Goal: Information Seeking & Learning: Learn about a topic

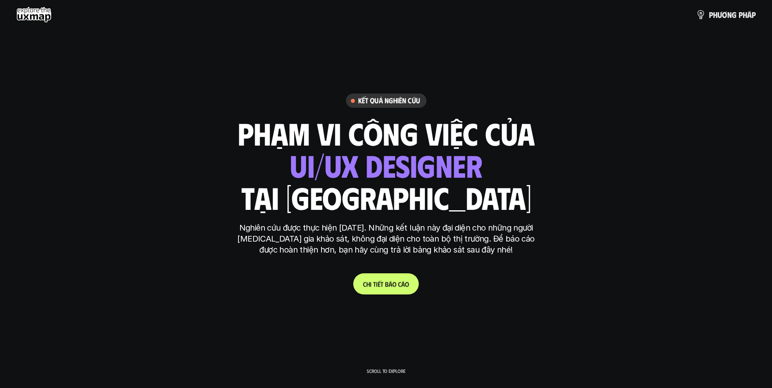
click at [396, 281] on p "C h i t i ế t b á o c á o" at bounding box center [386, 284] width 46 height 8
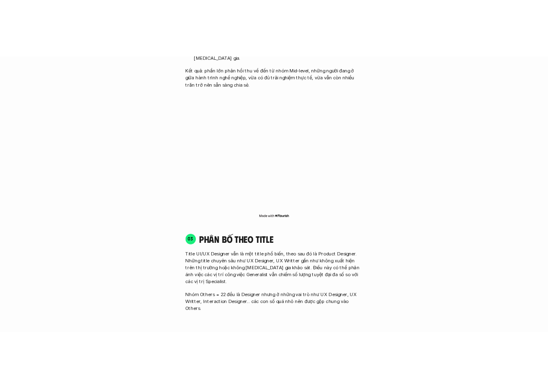
scroll to position [1041, 0]
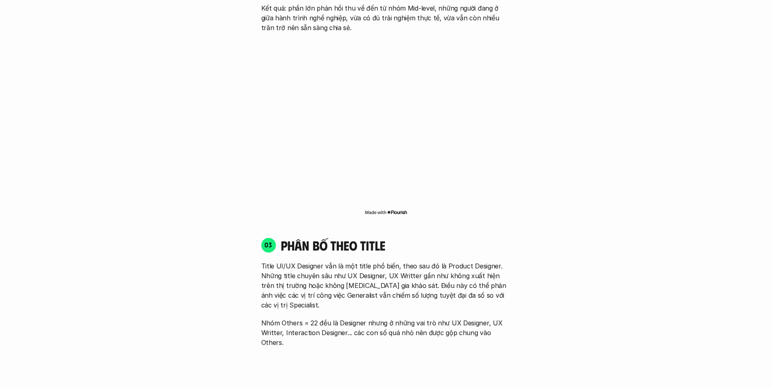
drag, startPoint x: 310, startPoint y: 180, endPoint x: 355, endPoint y: 265, distance: 96.5
click at [355, 265] on p "Title UI/UX Designer vẫn là một title phổ biến, theo sau đó là Product Designer…" at bounding box center [386, 285] width 250 height 49
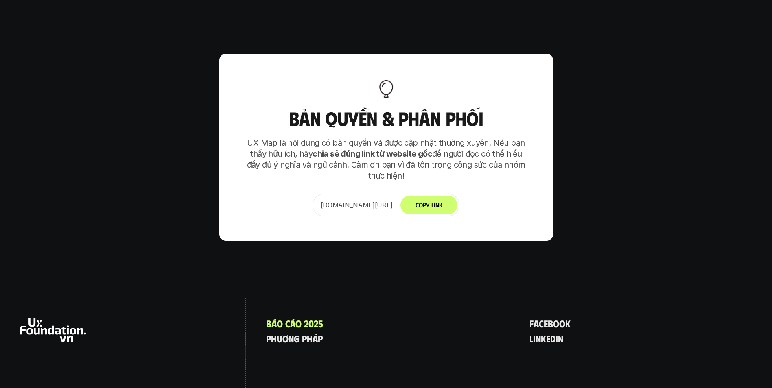
scroll to position [5112, 0]
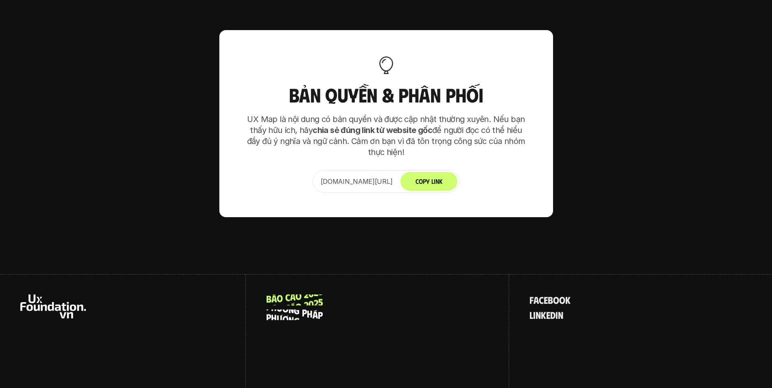
click at [297, 310] on p "p h ư ơ n g p h á p" at bounding box center [294, 315] width 57 height 11
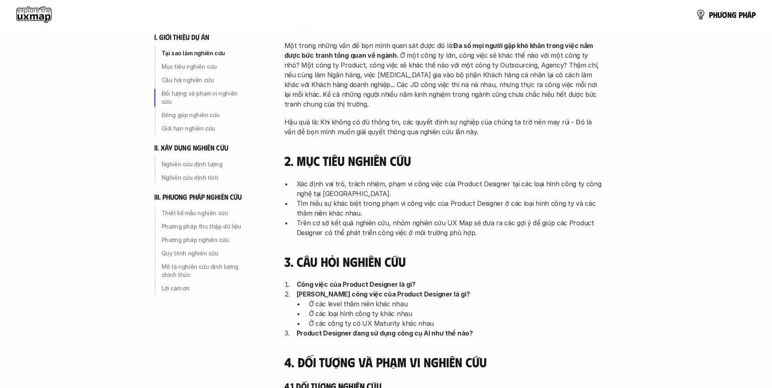
scroll to position [326, 0]
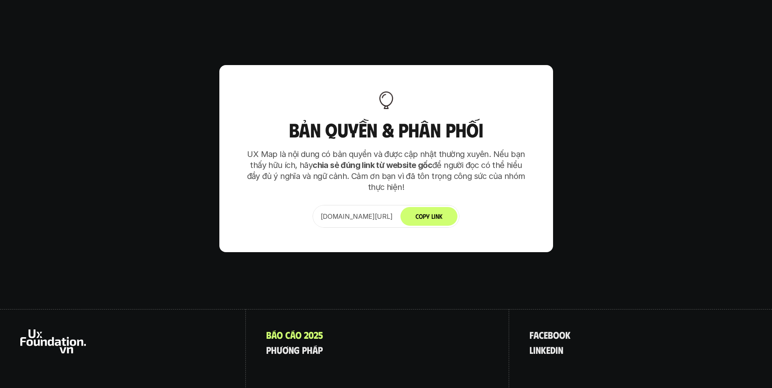
scroll to position [5112, 0]
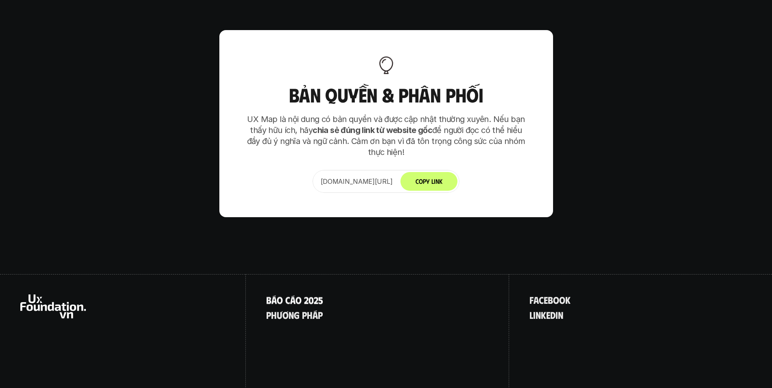
click at [311, 295] on p "B á o c á o 2 0 2 5" at bounding box center [294, 300] width 57 height 11
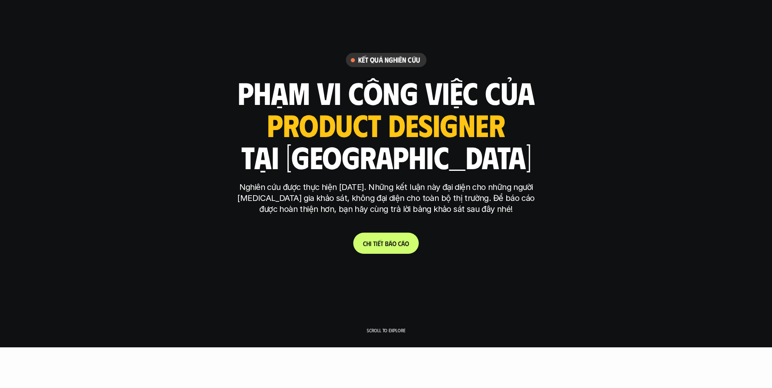
click at [387, 248] on link "C h i t i ế t b á o c á o" at bounding box center [386, 243] width 66 height 21
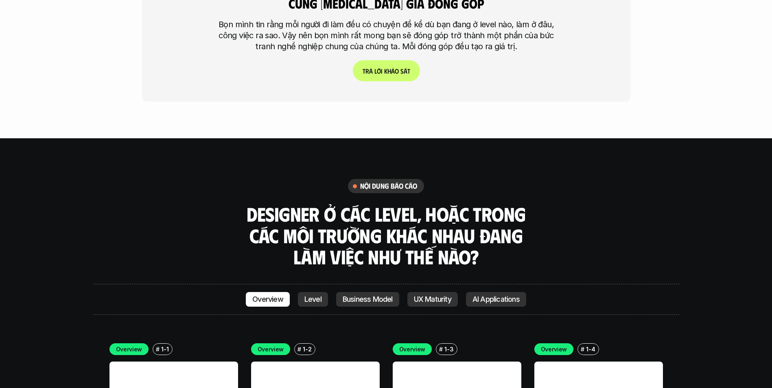
scroll to position [2229, 0]
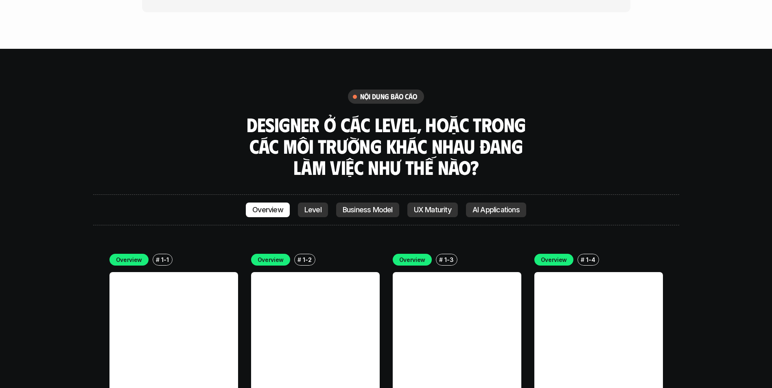
click at [156, 272] on link at bounding box center [173, 336] width 129 height 129
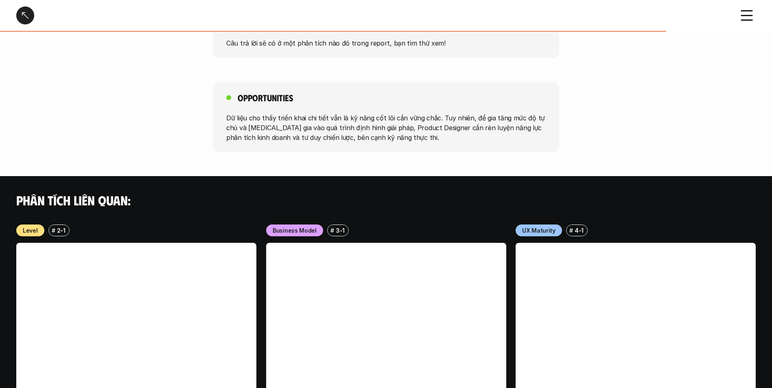
scroll to position [651, 0]
